Goal: Task Accomplishment & Management: Use online tool/utility

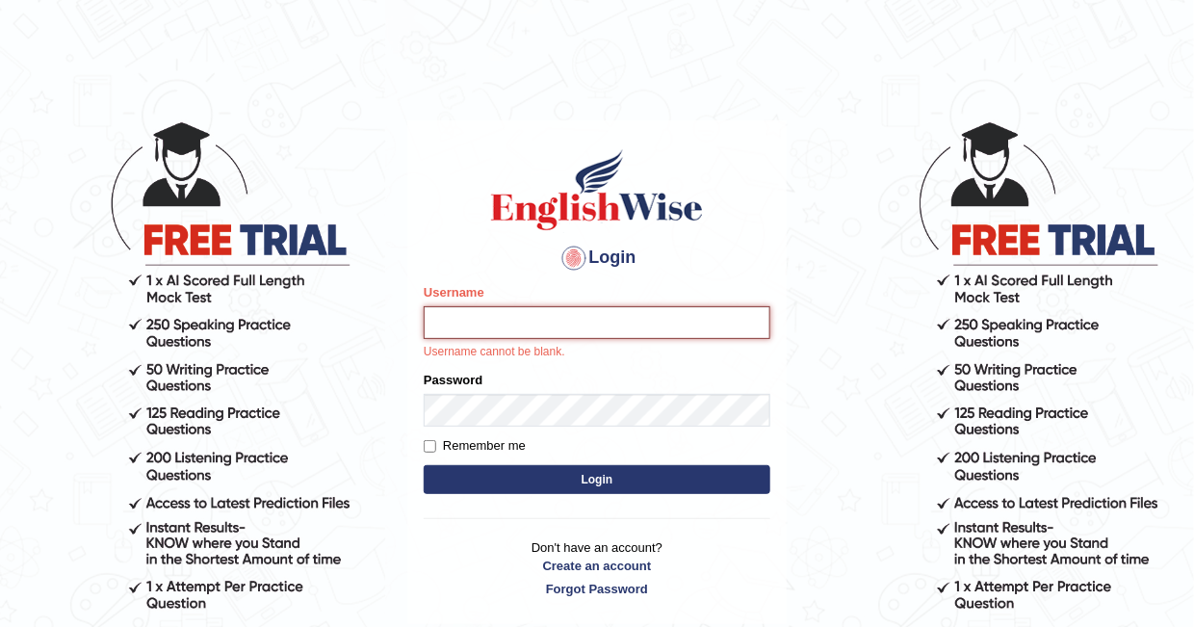
type input "nishat_670"
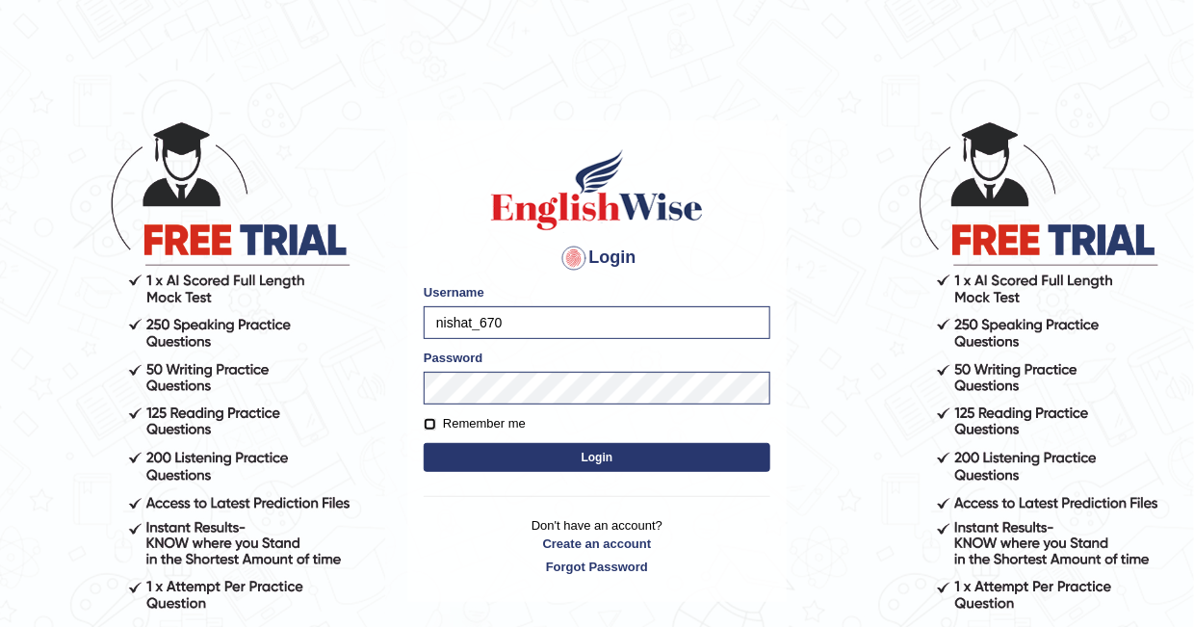
click at [425, 421] on input "Remember me" at bounding box center [430, 424] width 13 height 13
checkbox input "true"
click at [464, 448] on button "Login" at bounding box center [597, 457] width 347 height 29
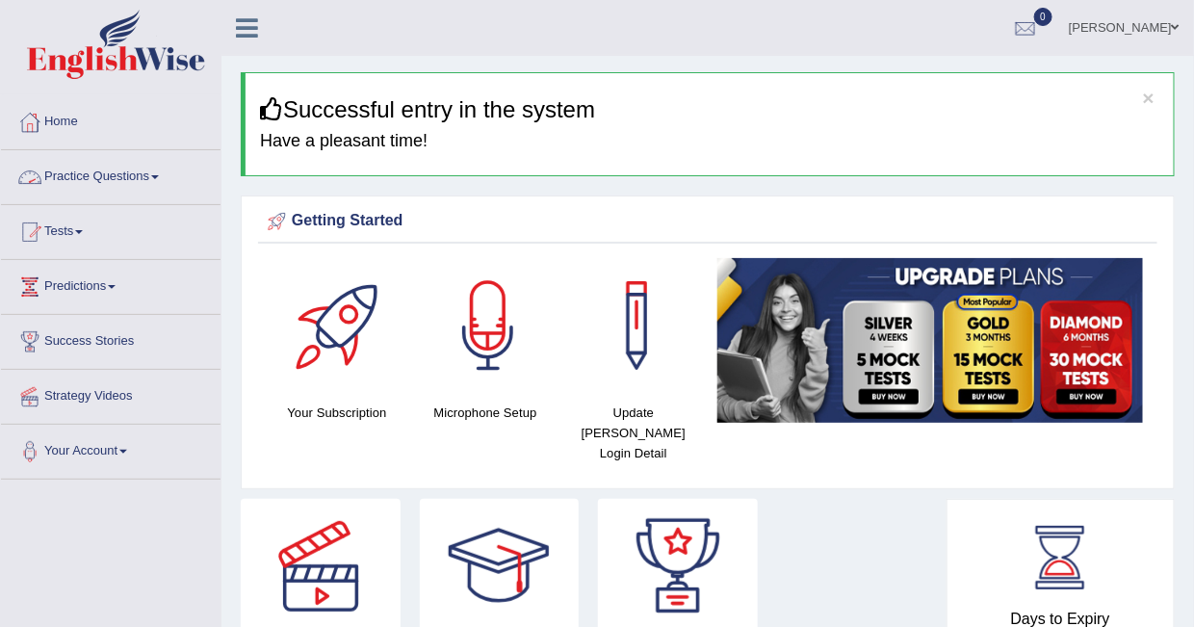
click at [152, 176] on link "Practice Questions" at bounding box center [110, 174] width 219 height 48
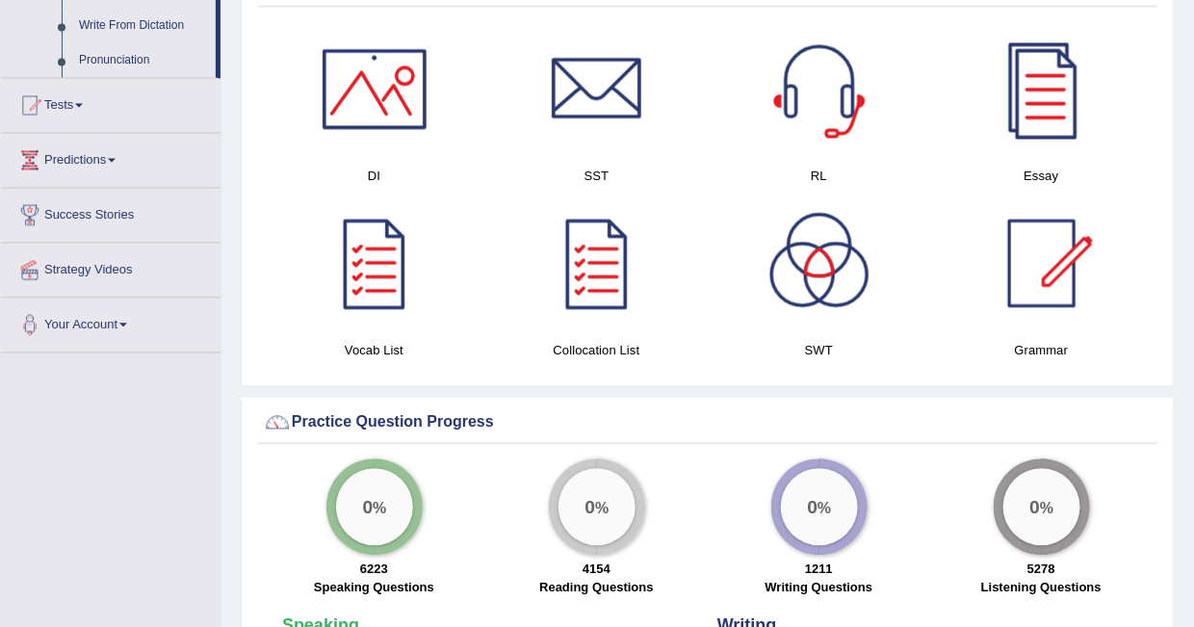
scroll to position [963, 0]
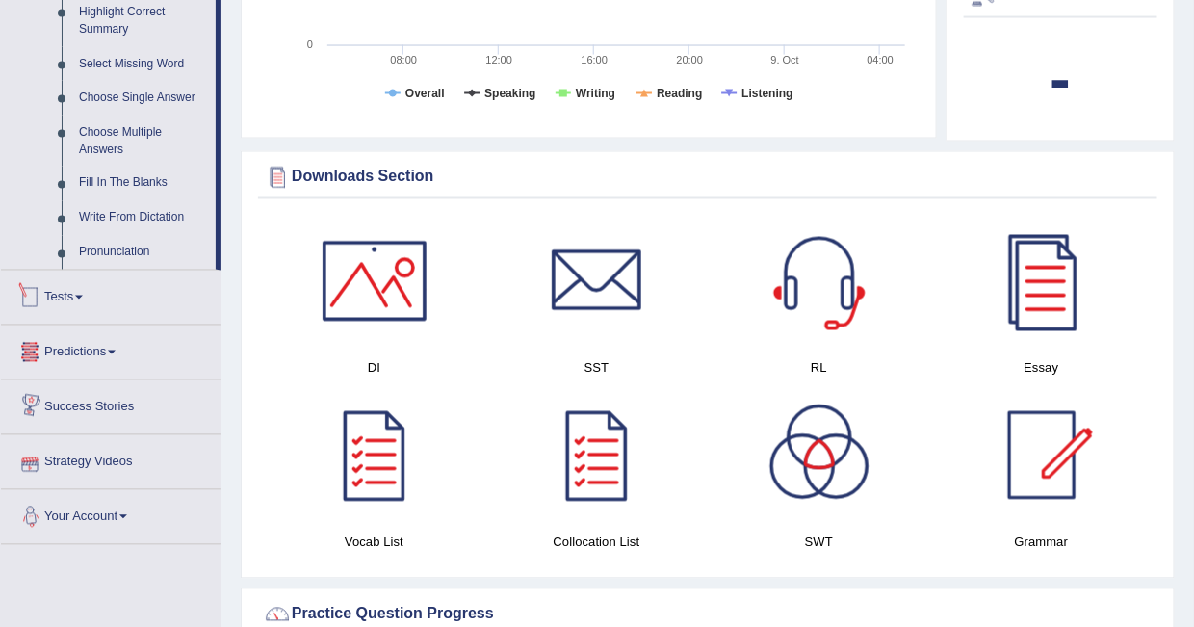
click at [83, 296] on span at bounding box center [79, 298] width 8 height 4
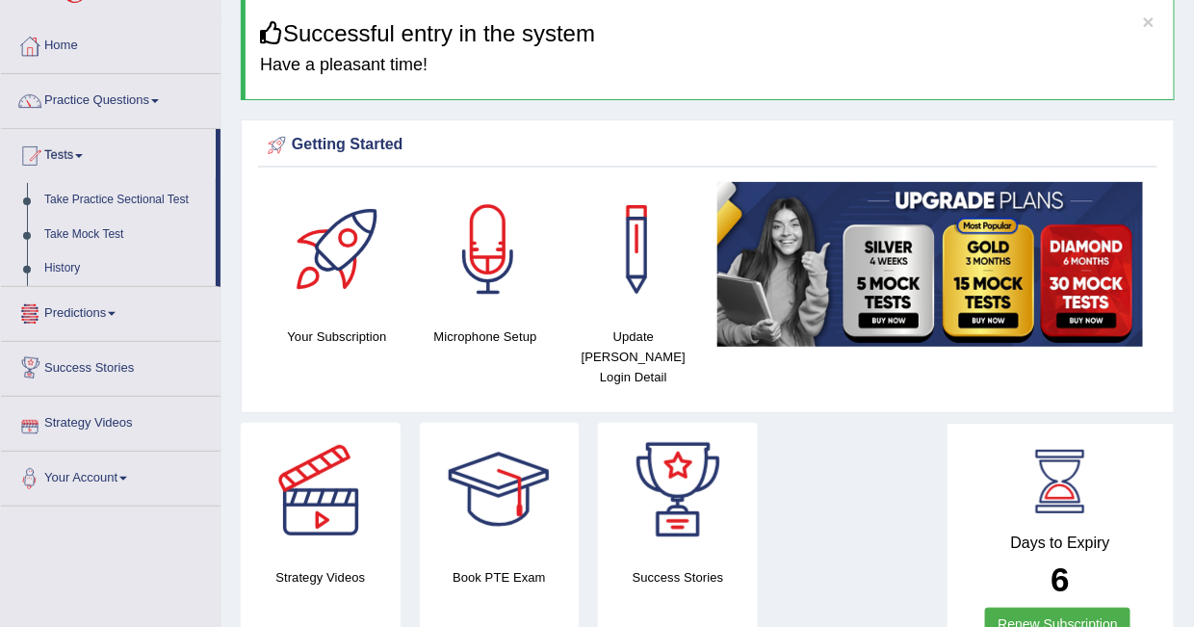
scroll to position [47, 0]
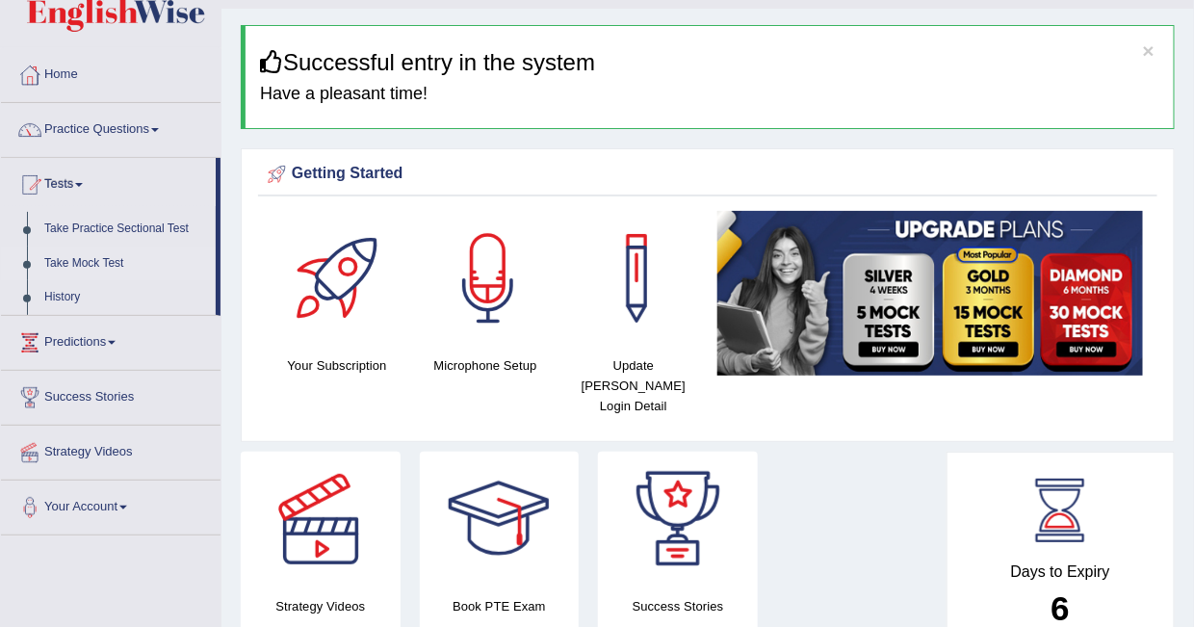
click at [96, 263] on link "Take Mock Test" at bounding box center [126, 263] width 180 height 35
